Goal: Transaction & Acquisition: Subscribe to service/newsletter

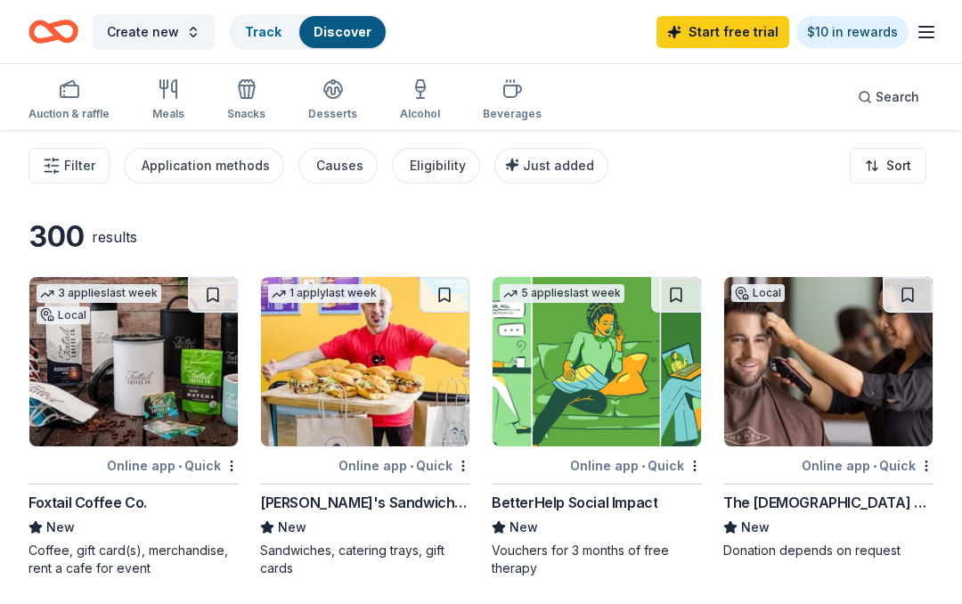
click at [921, 27] on line "button" at bounding box center [926, 27] width 14 height 0
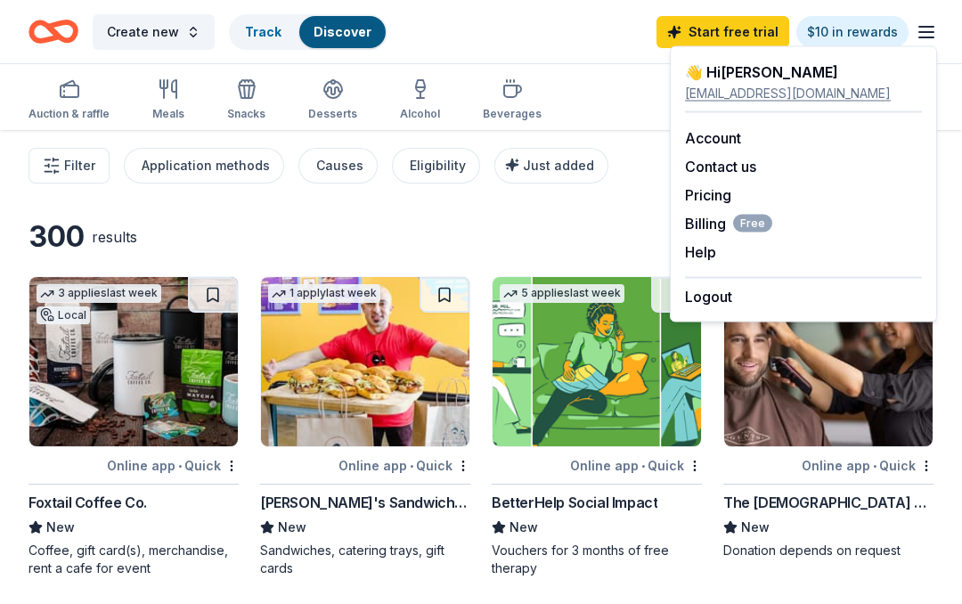
click at [701, 132] on link "Account" at bounding box center [713, 138] width 56 height 18
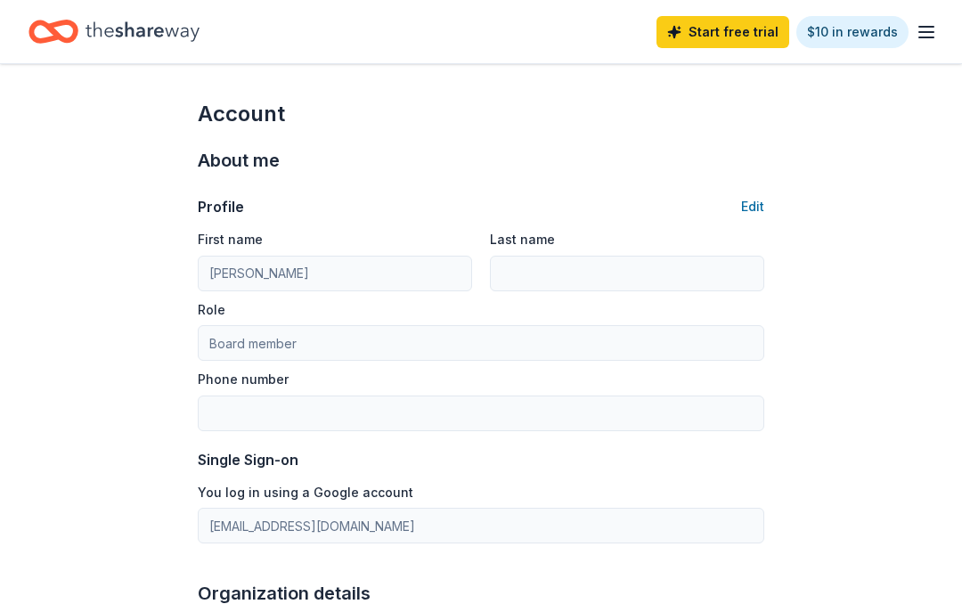
click at [916, 30] on icon "button" at bounding box center [925, 31] width 21 height 21
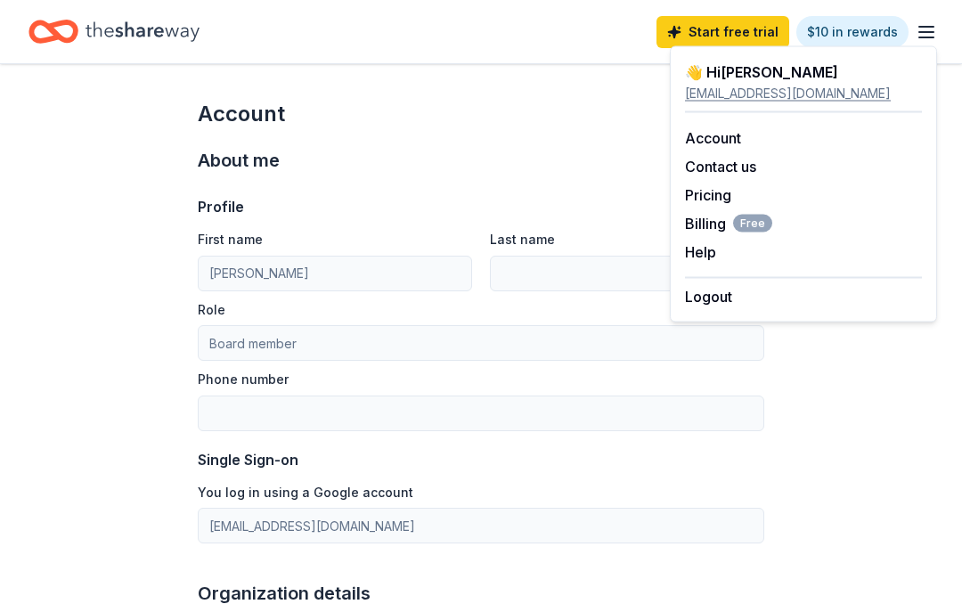
click at [733, 70] on div "👋 Hi Tamisha" at bounding box center [803, 71] width 237 height 21
click at [746, 63] on div "👋 Hi Tamisha" at bounding box center [803, 71] width 237 height 21
click at [745, 62] on div "👋 Hi Tamisha" at bounding box center [803, 71] width 237 height 21
click at [118, 28] on icon "Home" at bounding box center [142, 31] width 114 height 20
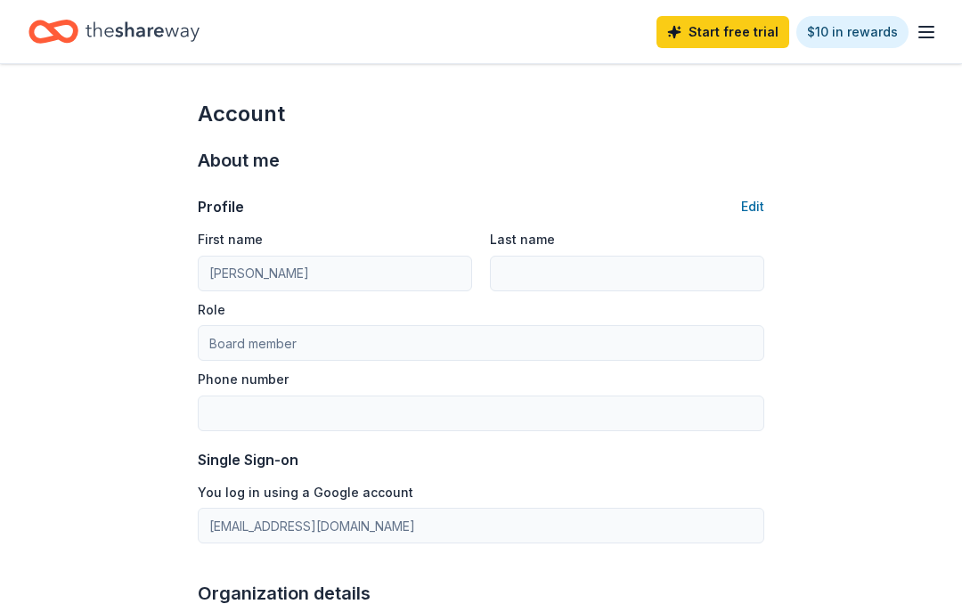
click at [132, 42] on icon "Home" at bounding box center [142, 31] width 114 height 37
click at [922, 40] on icon "button" at bounding box center [925, 31] width 21 height 21
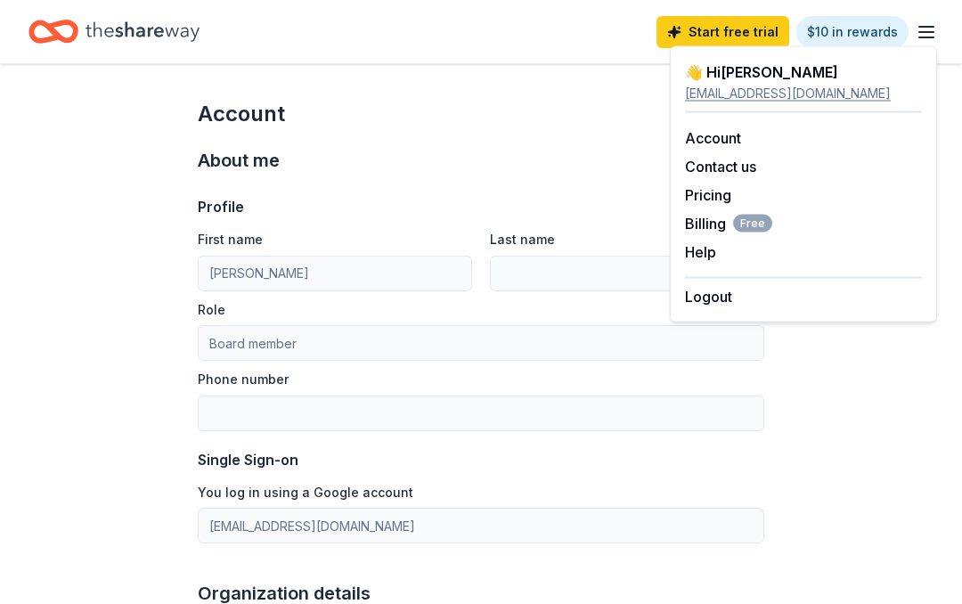
click at [694, 87] on div "thelamb4us@gmail.com" at bounding box center [803, 93] width 237 height 21
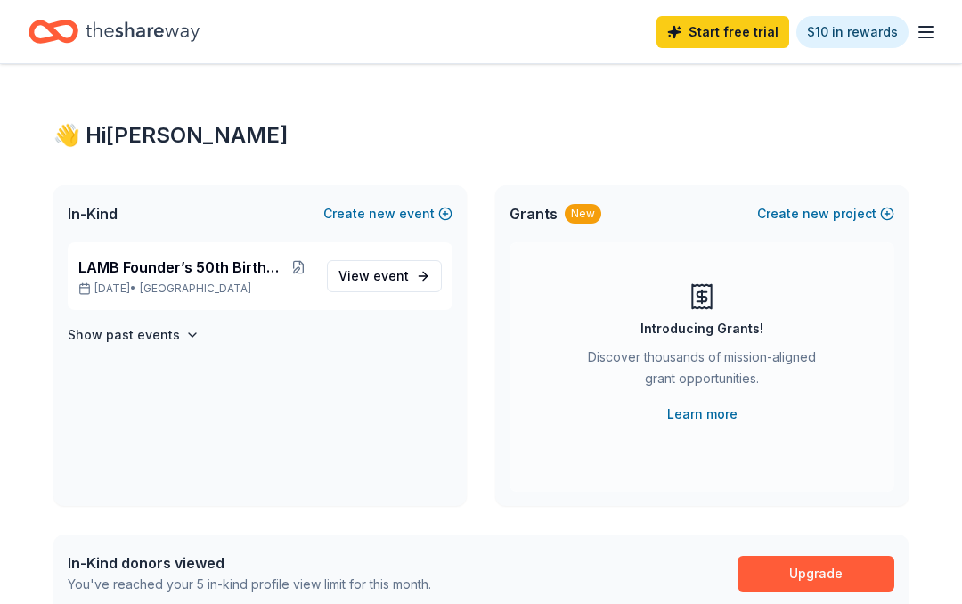
click at [389, 239] on div "In-Kind Create new event" at bounding box center [259, 213] width 413 height 57
click at [143, 273] on span "LAMB Founder’s 50th Birthday Gala" at bounding box center [180, 266] width 205 height 21
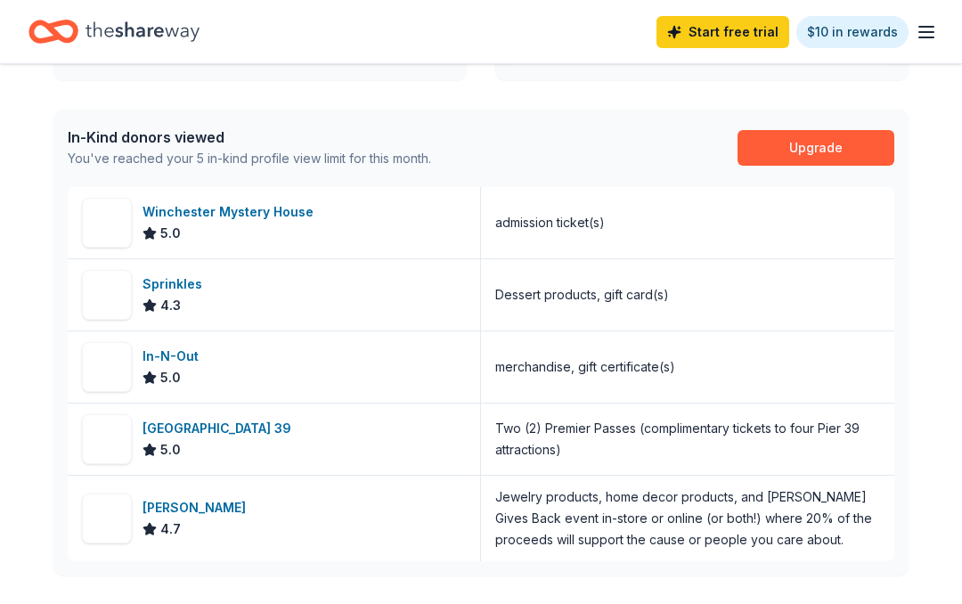
scroll to position [433, 0]
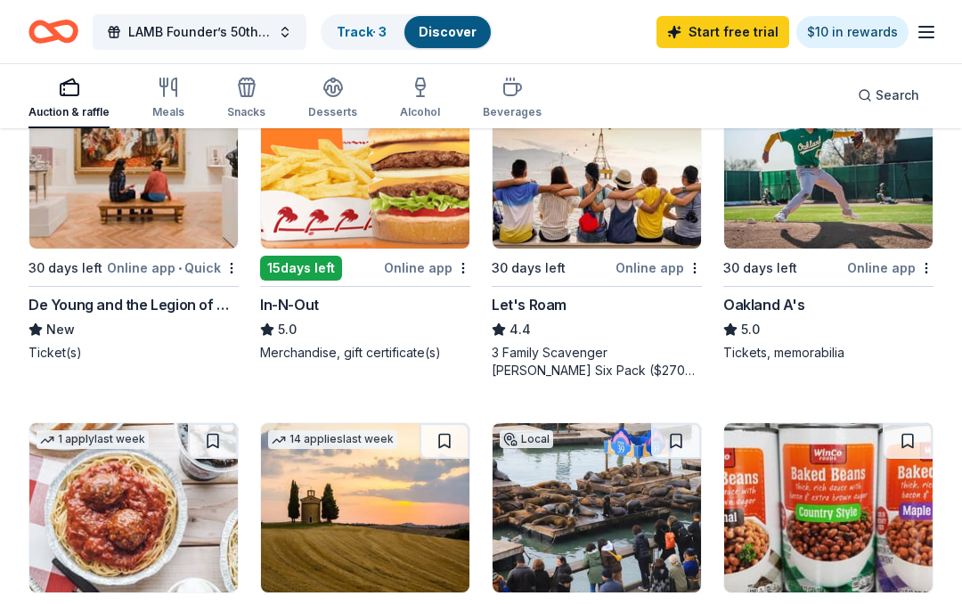
scroll to position [1263, 0]
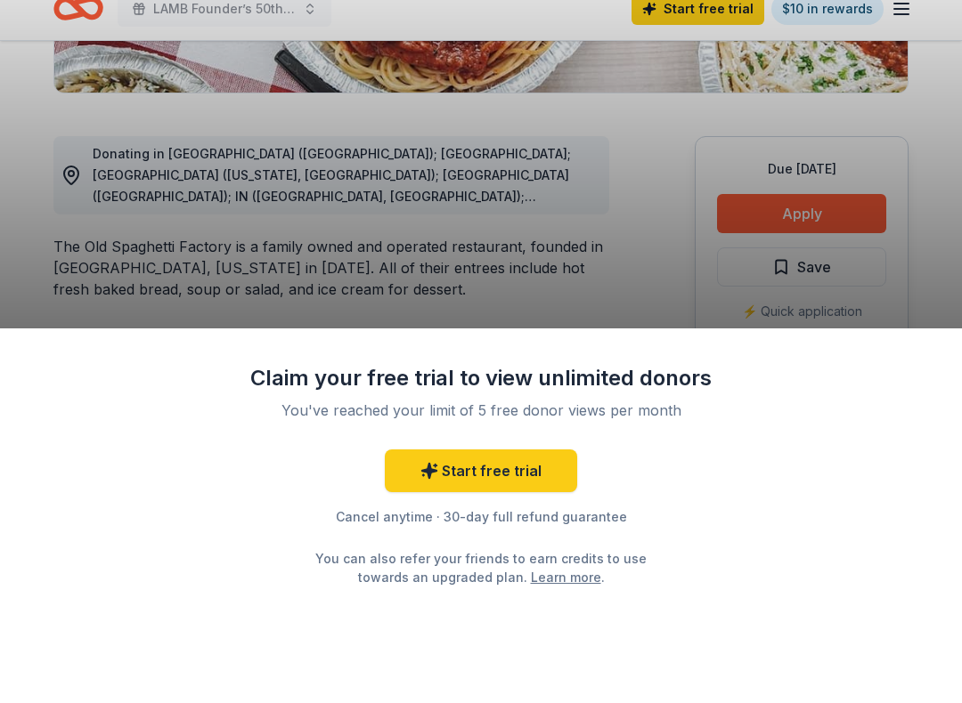
scroll to position [426, 0]
click at [140, 491] on div "Claim your free trial to view unlimited donors You've reached your limit of 5 f…" at bounding box center [481, 528] width 962 height 352
click at [474, 473] on link "Start free trial" at bounding box center [481, 494] width 192 height 43
click at [483, 483] on link "Start free trial" at bounding box center [481, 494] width 192 height 43
